Goal: Transaction & Acquisition: Obtain resource

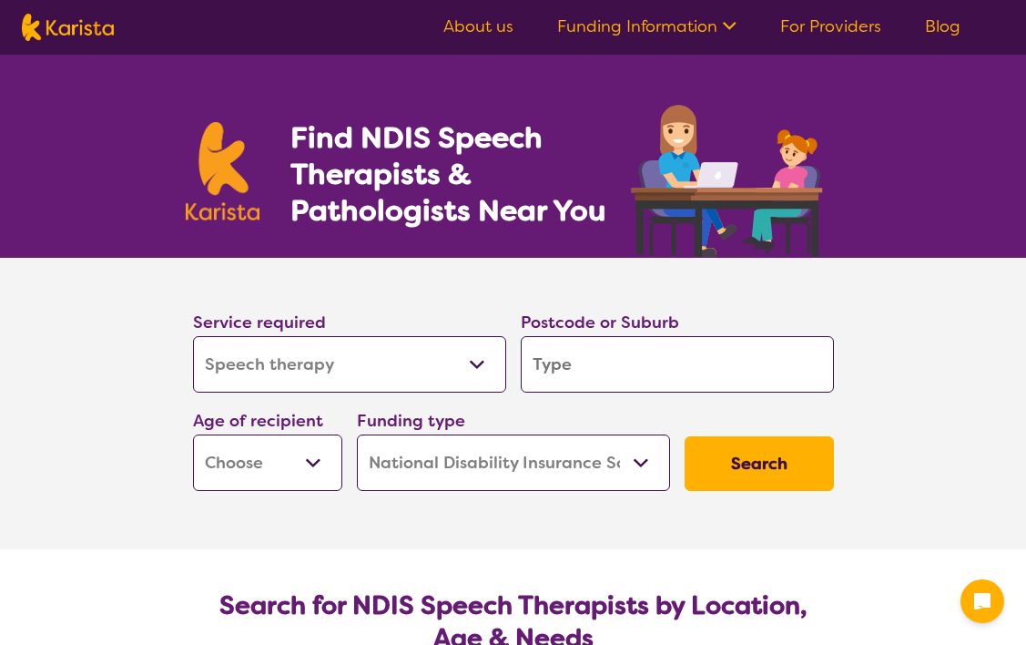
select select "Speech therapy"
select select "NDIS"
select select "Speech therapy"
select select "NDIS"
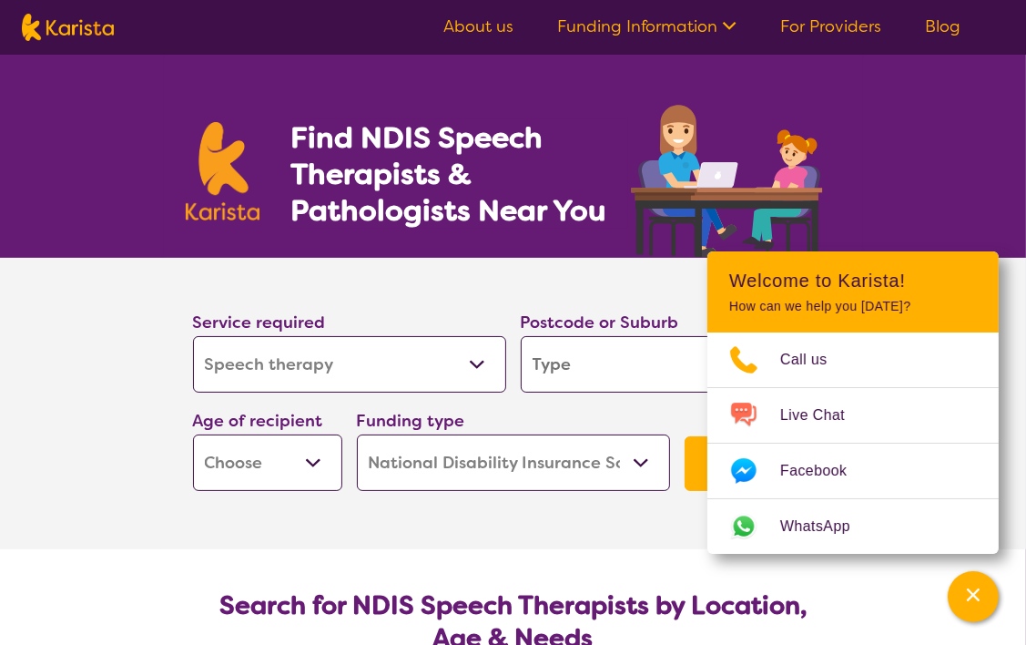
click at [562, 354] on input "search" at bounding box center [677, 364] width 313 height 56
type input "2"
type input "25"
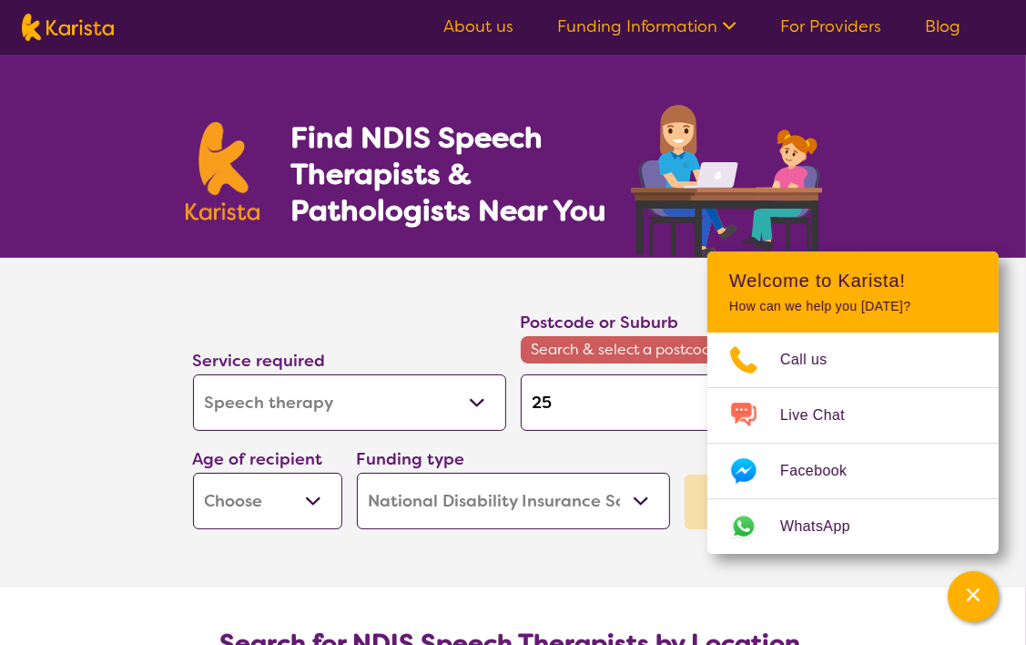
type input "257"
type input "2571"
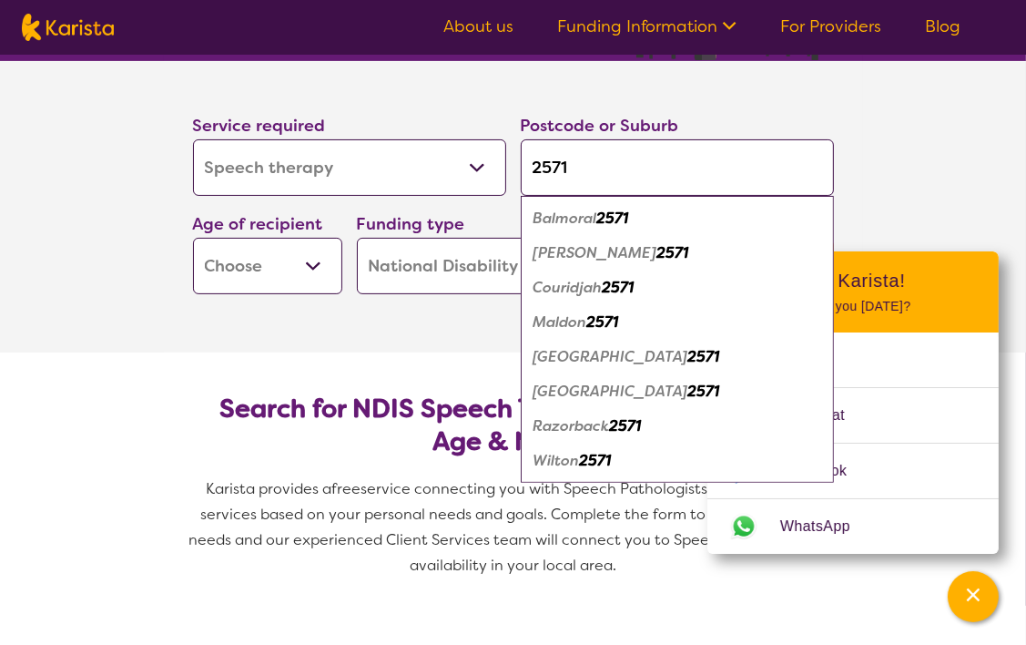
scroll to position [198, 0]
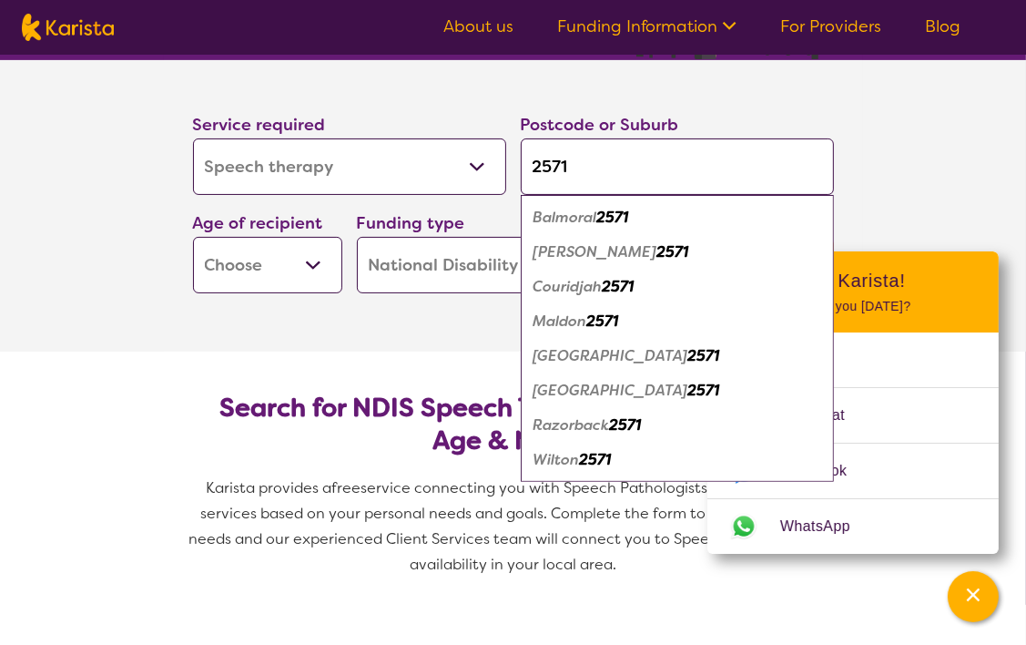
type input "2571"
click at [574, 462] on em "Wilton" at bounding box center [556, 459] width 46 height 19
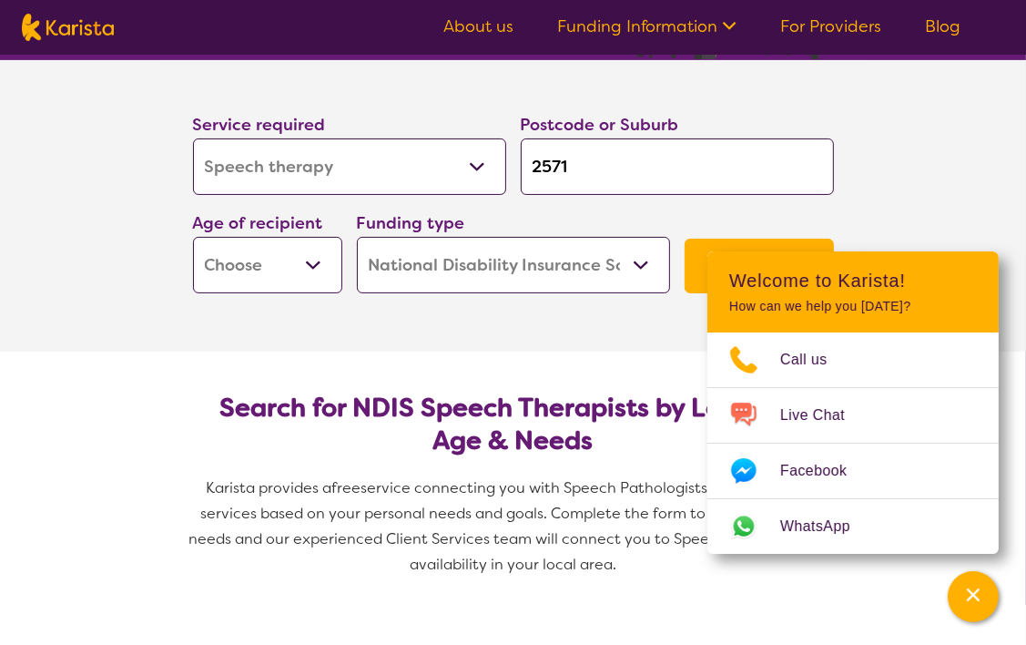
click at [313, 258] on select "Early Childhood - 0 to 9 Child - 10 to 11 Adolescent - 12 to 17 Adult - 18 to 6…" at bounding box center [267, 265] width 149 height 56
select select "EC"
click at [193, 237] on select "Early Childhood - 0 to 9 Child - 10 to 11 Adolescent - 12 to 17 Adult - 18 to 6…" at bounding box center [267, 265] width 149 height 56
select select "EC"
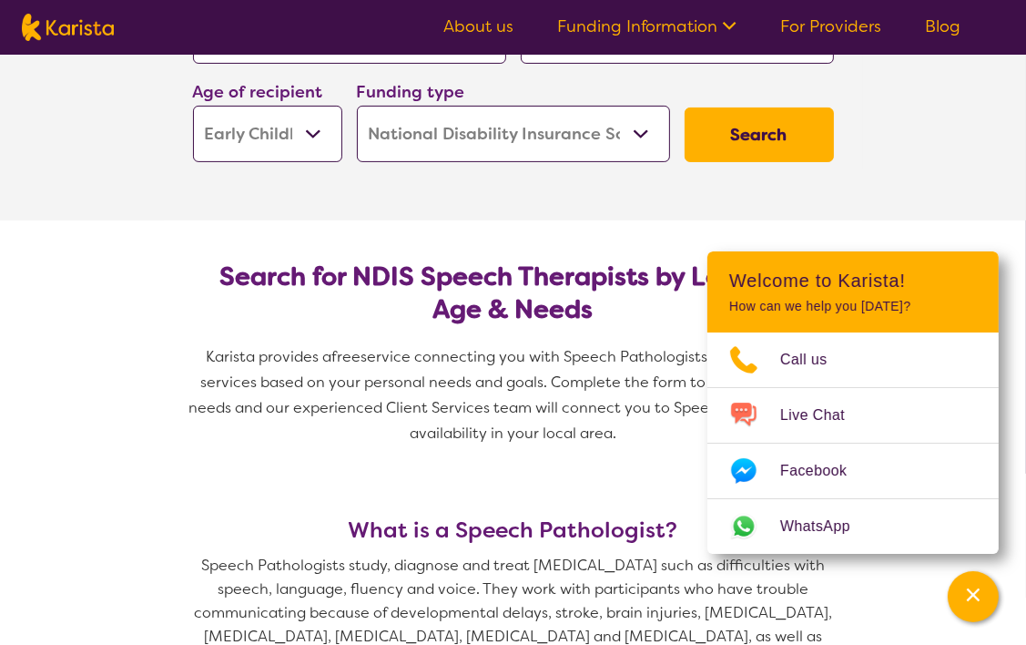
scroll to position [328, 0]
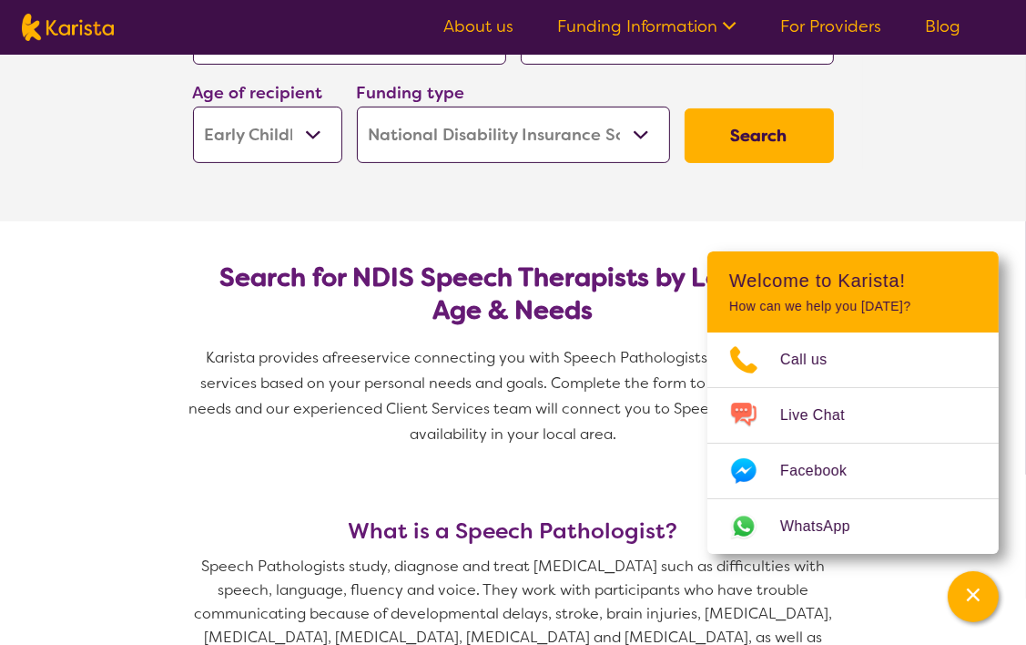
click at [764, 144] on button "Search" at bounding box center [759, 135] width 149 height 55
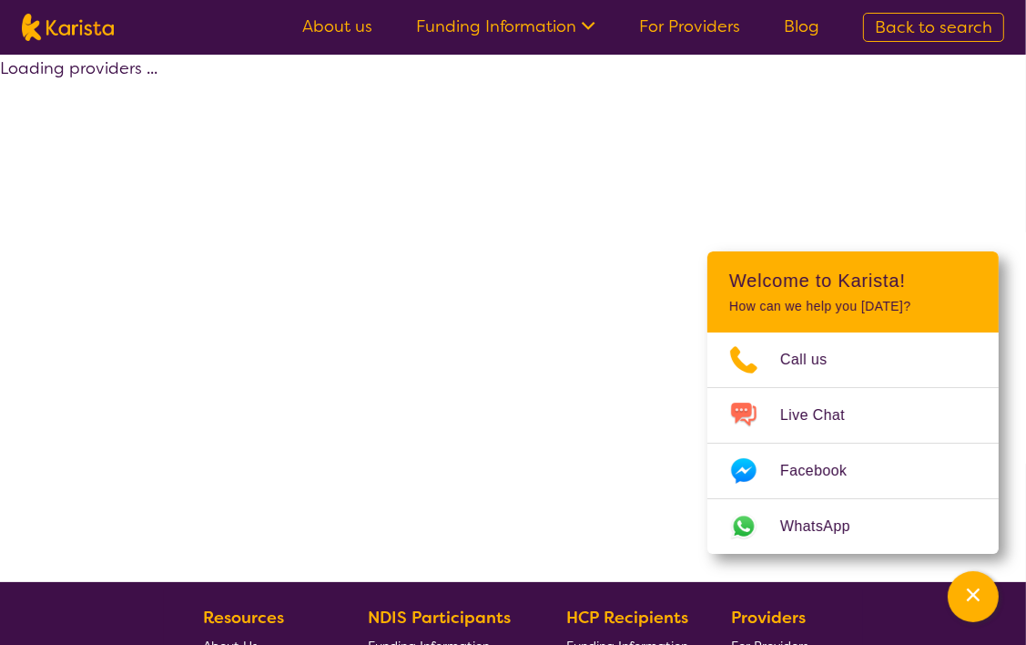
select select "by_score"
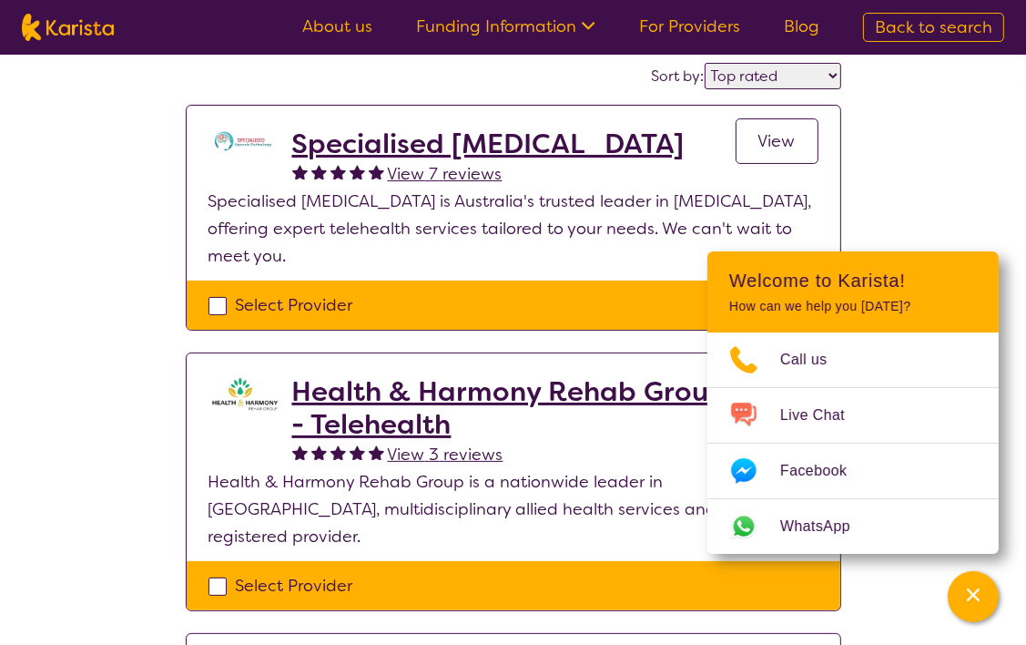
scroll to position [145, 0]
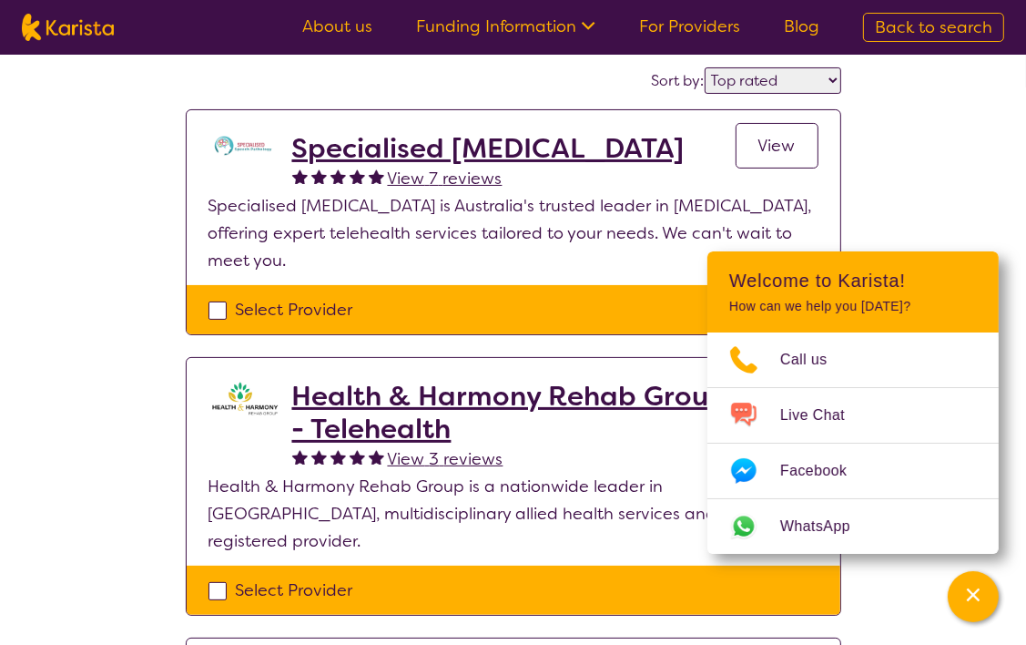
click at [783, 145] on span "View" at bounding box center [776, 146] width 37 height 22
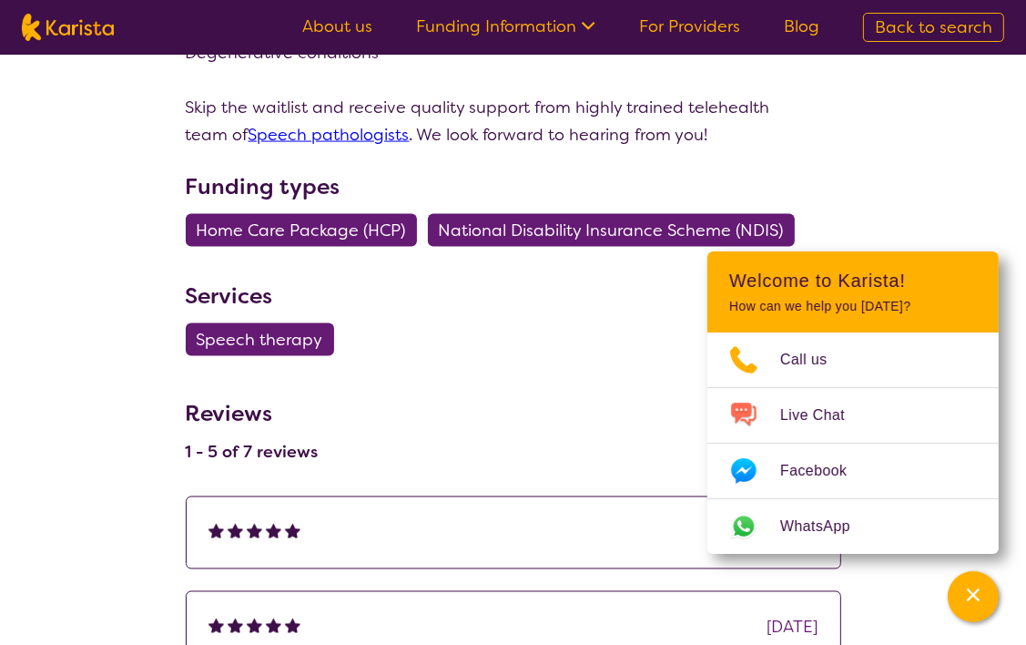
scroll to position [2165, 0]
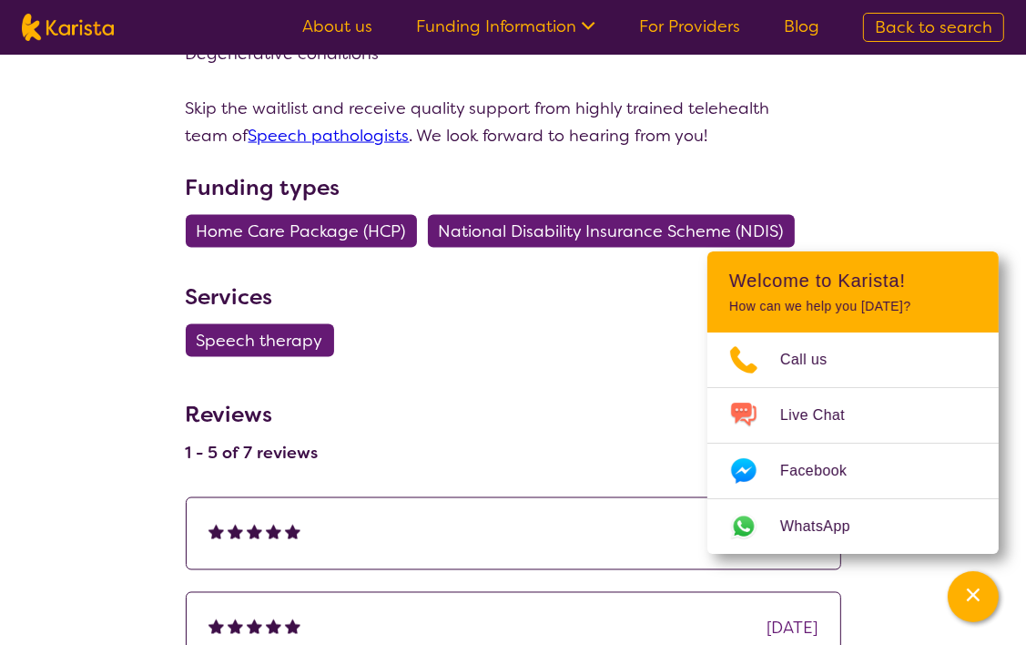
click at [510, 215] on span "National Disability Insurance Scheme (NDIS)" at bounding box center [611, 231] width 345 height 33
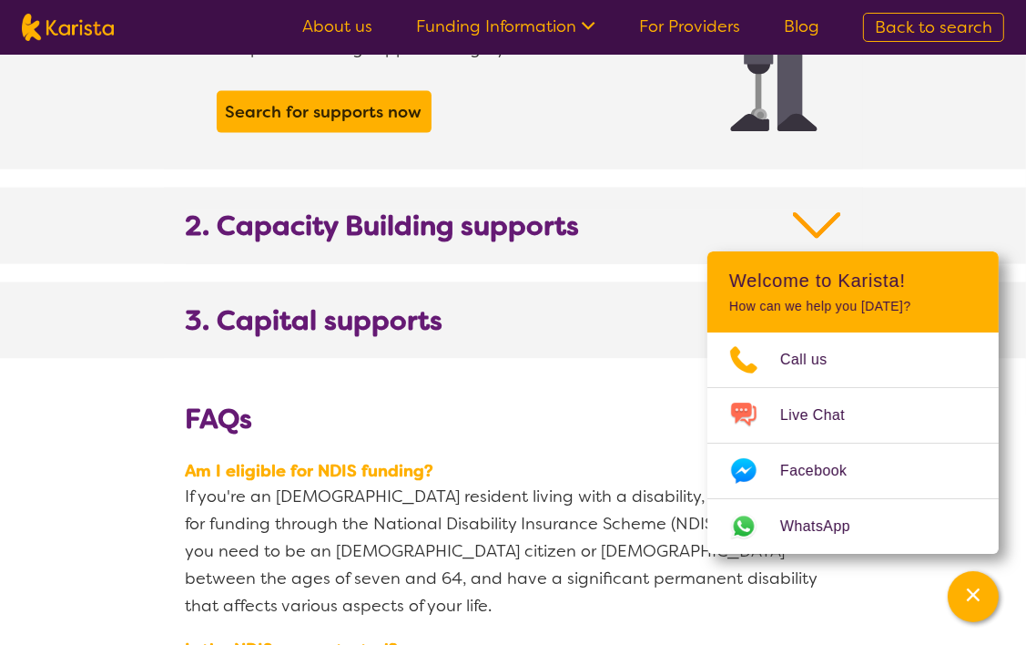
scroll to position [1910, 0]
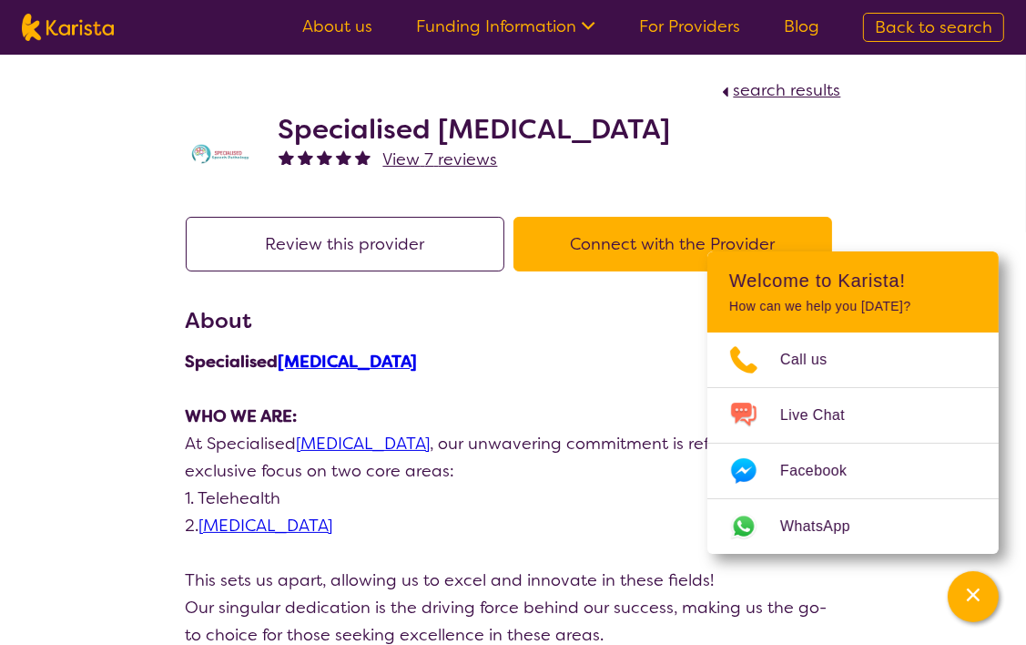
click at [417, 259] on button "Review this provider" at bounding box center [345, 244] width 319 height 55
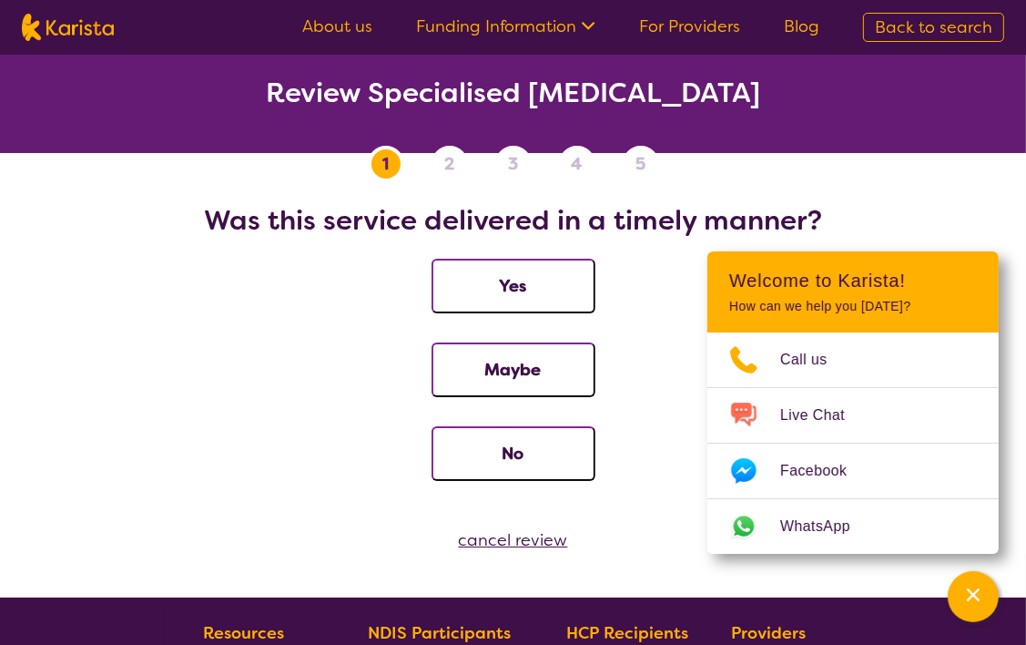
click at [488, 371] on button "Maybe" at bounding box center [514, 369] width 164 height 55
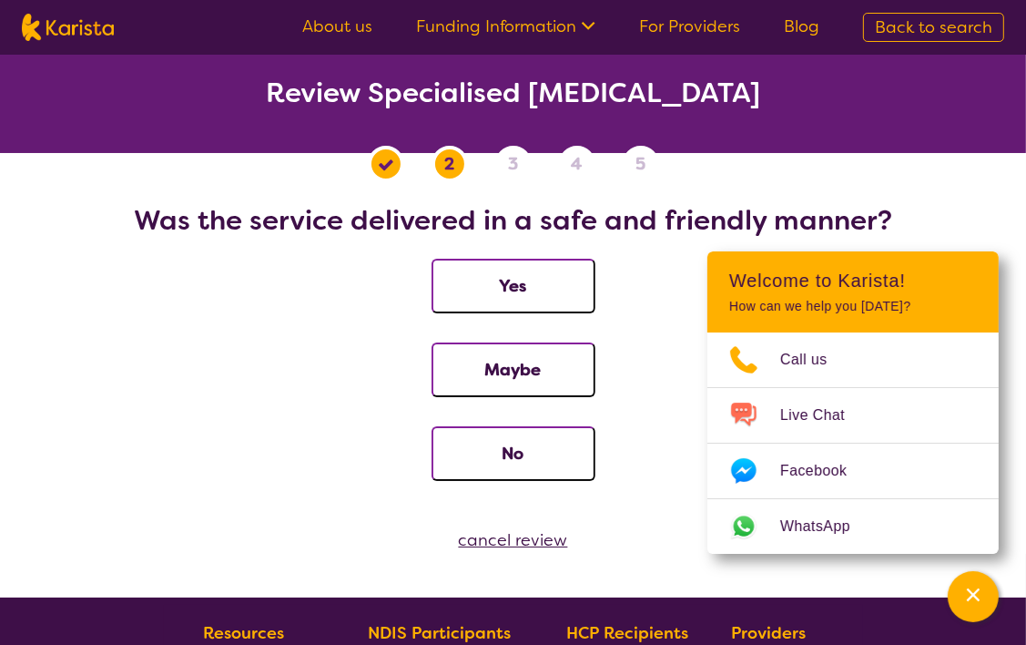
click at [488, 371] on button "Maybe" at bounding box center [514, 369] width 164 height 55
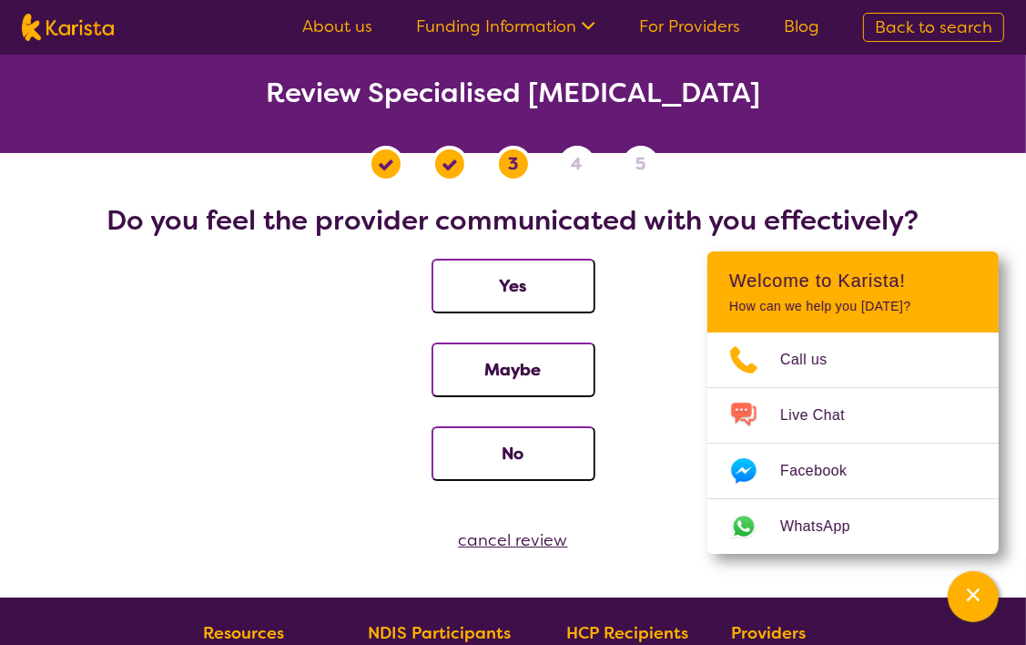
click at [488, 371] on button "Maybe" at bounding box center [514, 369] width 164 height 55
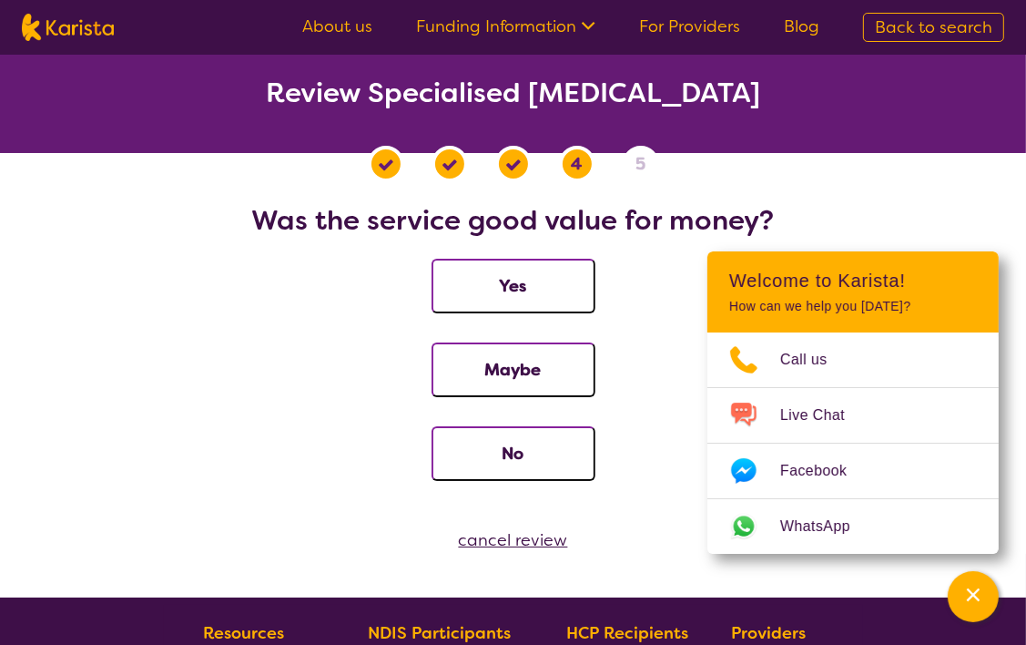
click at [488, 371] on button "Maybe" at bounding box center [514, 369] width 164 height 55
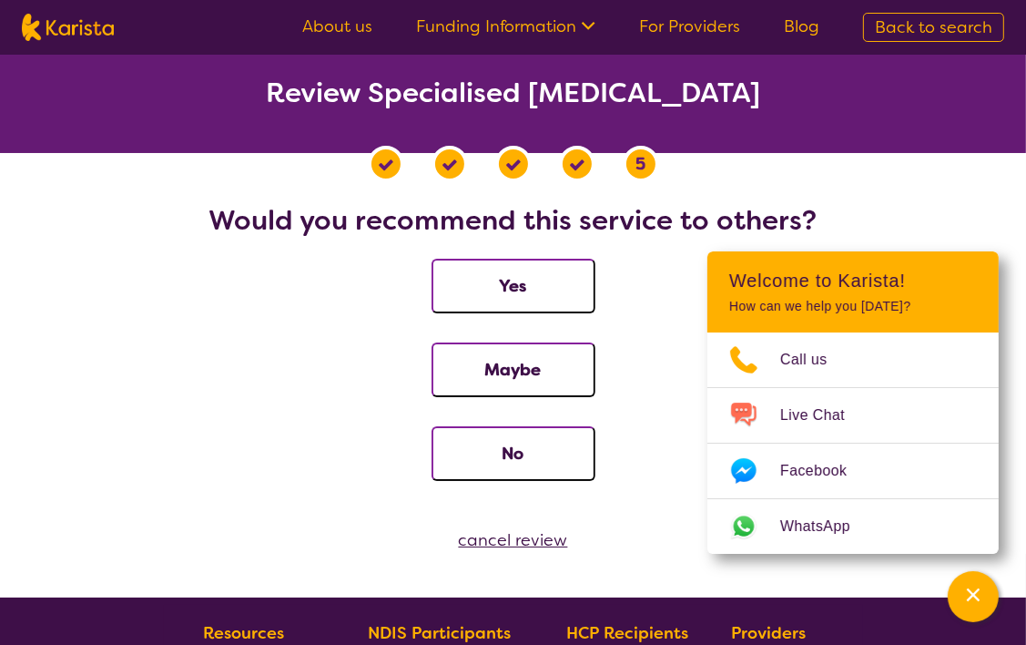
click at [488, 371] on button "Maybe" at bounding box center [514, 369] width 164 height 55
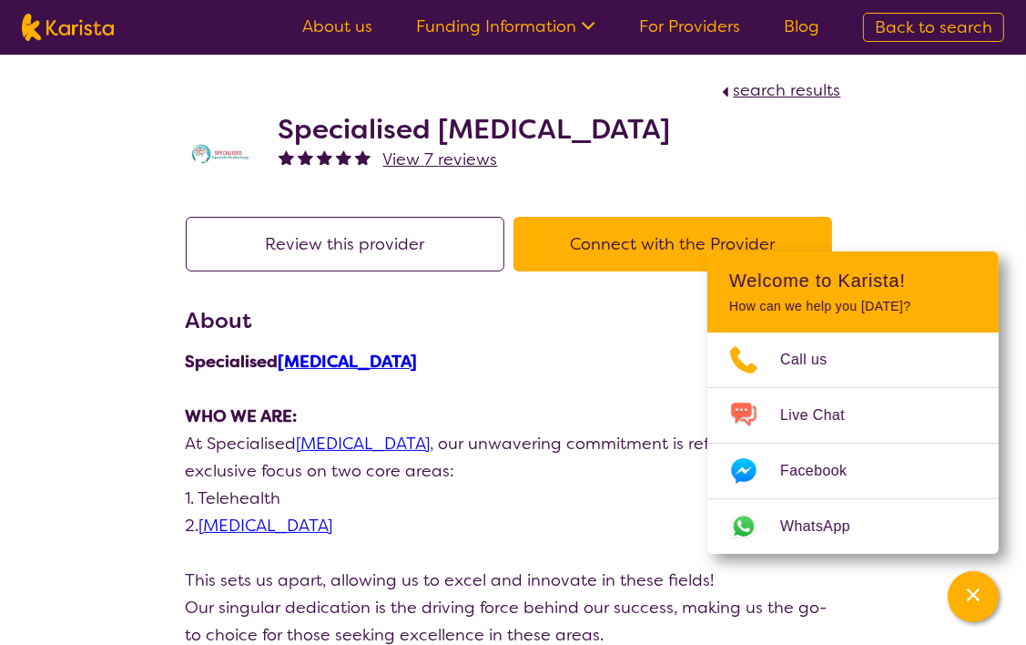
click at [366, 121] on h2 "Specialised [MEDICAL_DATA]" at bounding box center [475, 129] width 392 height 33
click at [607, 247] on button "Connect with the Provider" at bounding box center [672, 244] width 319 height 55
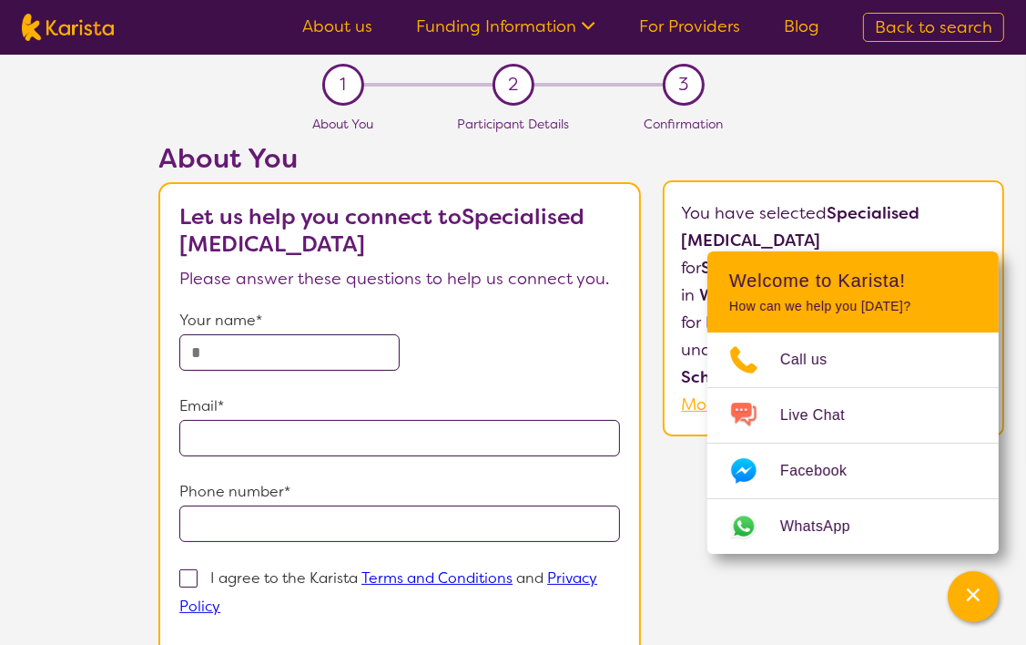
drag, startPoint x: 371, startPoint y: 241, endPoint x: 467, endPoint y: 224, distance: 97.1
click at [467, 224] on b "Let us help you connect to Specialised [MEDICAL_DATA]" at bounding box center [381, 230] width 405 height 56
